Goal: Navigation & Orientation: Understand site structure

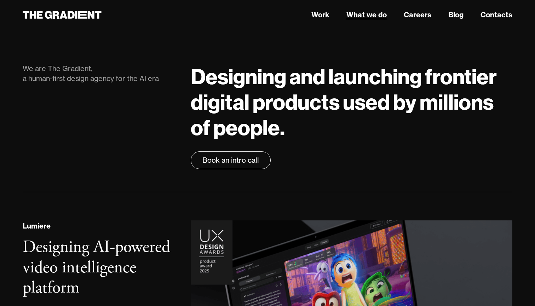
click at [380, 14] on link "What we do" at bounding box center [366, 15] width 40 height 11
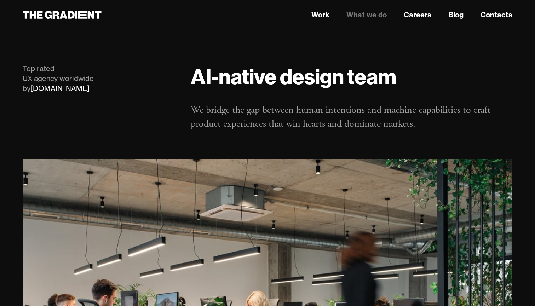
click at [368, 13] on link "What we do" at bounding box center [366, 15] width 40 height 11
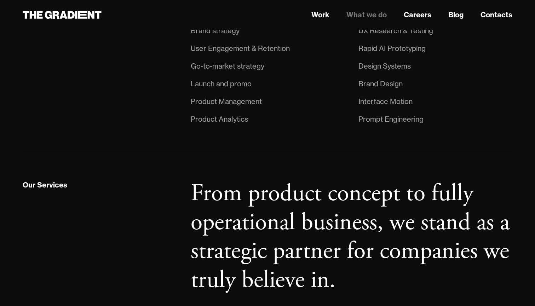
scroll to position [535, 0]
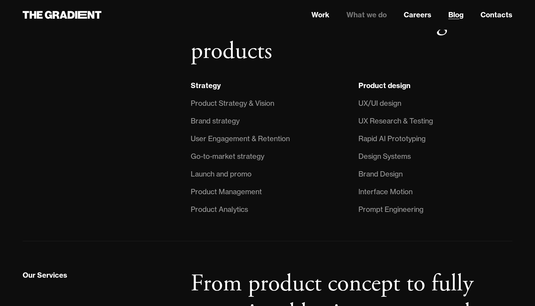
click at [460, 12] on link "Blog" at bounding box center [455, 15] width 15 height 11
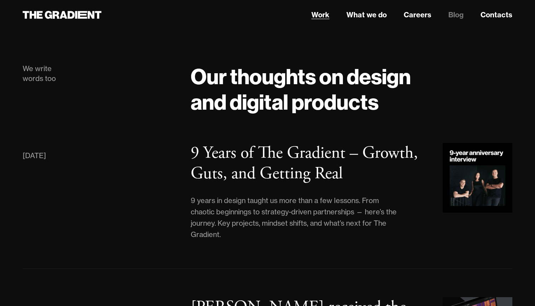
click at [324, 17] on link "Work" at bounding box center [320, 15] width 18 height 11
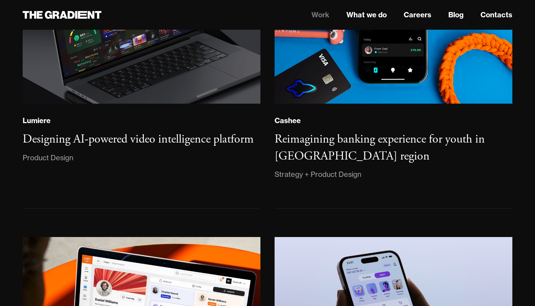
scroll to position [208, 0]
